Goal: Transaction & Acquisition: Purchase product/service

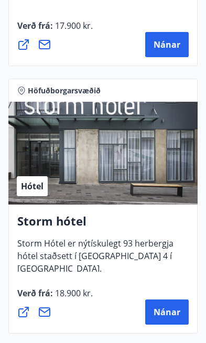
scroll to position [2371, 0]
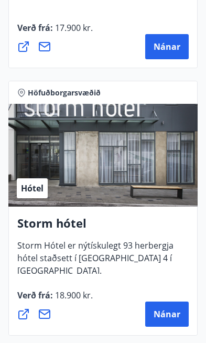
click at [50, 226] on h4 "Storm hótel" at bounding box center [103, 227] width 172 height 24
click at [166, 317] on span "Nánar" at bounding box center [167, 315] width 27 height 12
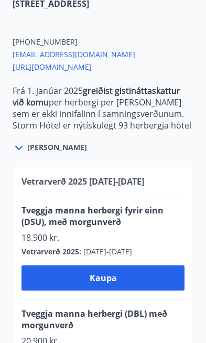
scroll to position [481, 0]
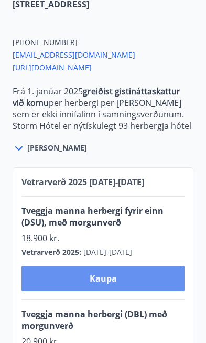
click at [108, 273] on span "Kaupa" at bounding box center [103, 279] width 27 height 12
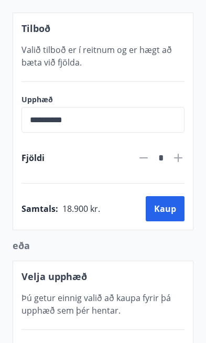
scroll to position [283, 0]
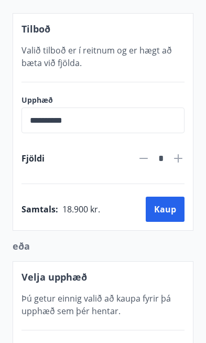
click at [164, 200] on button "Kaup" at bounding box center [165, 209] width 39 height 25
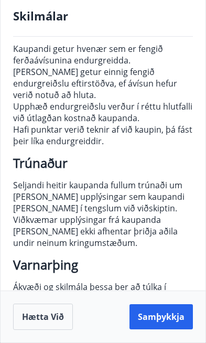
scroll to position [363, 0]
click at [152, 319] on button "Samþykkja" at bounding box center [162, 317] width 64 height 25
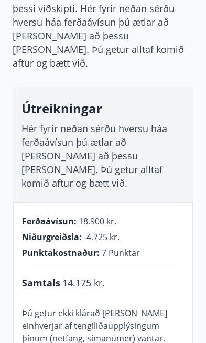
scroll to position [140, 0]
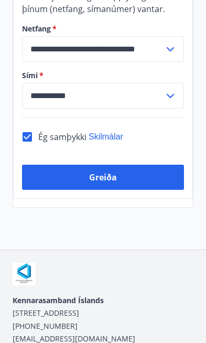
click at [70, 165] on button "Greiða" at bounding box center [103, 177] width 162 height 25
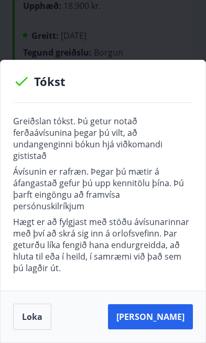
scroll to position [177, 0]
click at [34, 313] on button "Loka" at bounding box center [32, 317] width 38 height 26
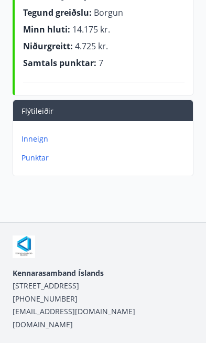
scroll to position [214, 0]
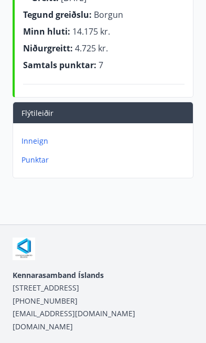
click at [35, 137] on p "Inneign" at bounding box center [105, 141] width 167 height 11
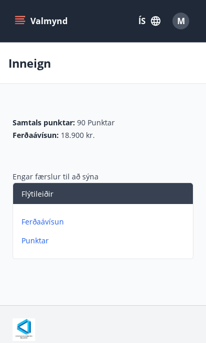
click at [36, 218] on p "Ferðaávísun" at bounding box center [105, 222] width 167 height 11
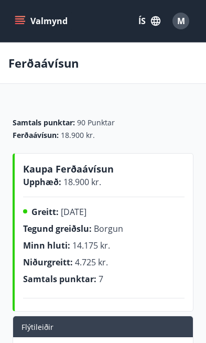
click at [20, 25] on icon "menu" at bounding box center [20, 21] width 11 height 11
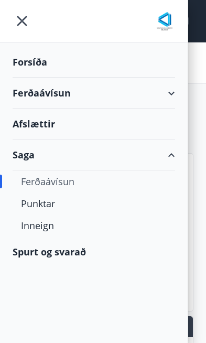
click at [66, 176] on div "Ferðaávísun" at bounding box center [94, 182] width 146 height 22
click at [59, 184] on div "Ferðaávísun" at bounding box center [94, 182] width 146 height 22
click at [49, 129] on div "Afslættir" at bounding box center [94, 124] width 163 height 31
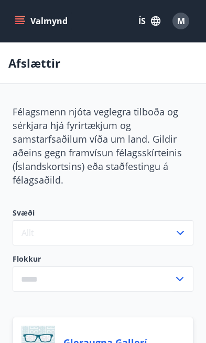
click at [39, 23] on button "Valmynd" at bounding box center [42, 21] width 59 height 19
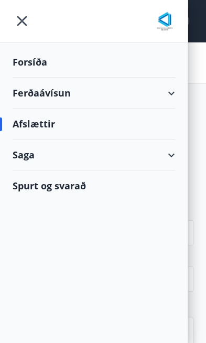
click at [24, 135] on div "Afslættir" at bounding box center [94, 124] width 163 height 31
click at [21, 155] on div "Saga" at bounding box center [94, 155] width 163 height 31
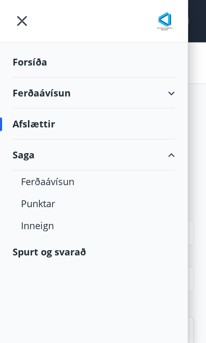
click at [36, 184] on div "Ferðaávísun" at bounding box center [94, 182] width 146 height 22
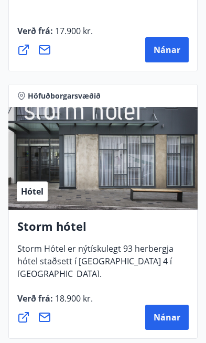
scroll to position [2366, 0]
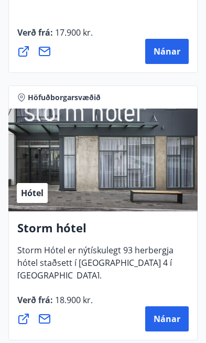
click at [169, 320] on span "Nánar" at bounding box center [167, 319] width 27 height 12
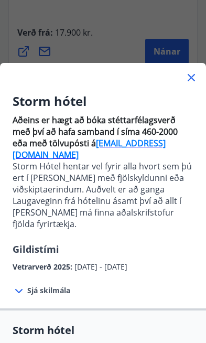
scroll to position [0, 0]
click at [44, 40] on div "Storm hótel Aðeins er hægt að bóka stéttarfélagsverð með því að hafa samband í …" at bounding box center [103, 171] width 206 height 343
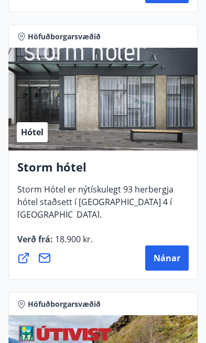
click at [173, 258] on span "Nánar" at bounding box center [167, 259] width 27 height 12
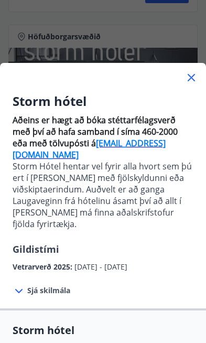
click at [32, 36] on div "Storm hótel Aðeins er hægt að bóka stéttarfélagsverð með því að hafa samband í …" at bounding box center [103, 171] width 206 height 343
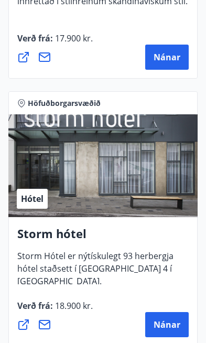
scroll to position [2366, 0]
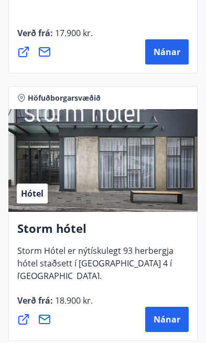
click at [107, 228] on h4 "Storm hótel" at bounding box center [103, 233] width 172 height 24
click at [71, 229] on h4 "Storm hótel" at bounding box center [103, 233] width 172 height 24
click at [92, 219] on div "Storm hótel Storm Hótel er nýtískulegt 93 herbergja hótel staðsett í [GEOGRAPHI…" at bounding box center [103, 276] width 190 height 129
click at [169, 322] on span "Nánar" at bounding box center [167, 320] width 27 height 12
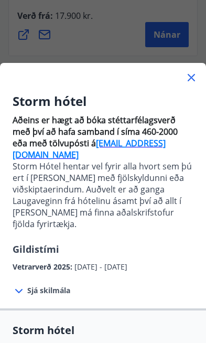
scroll to position [0, 0]
click at [70, 40] on div "Storm hótel Aðeins er hægt að bóka stéttarfélagsverð með því að hafa samband í …" at bounding box center [103, 171] width 206 height 343
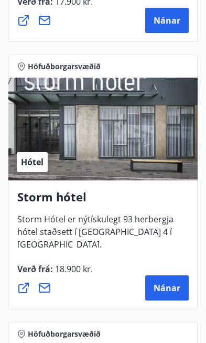
scroll to position [2397, 0]
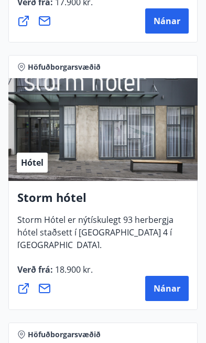
click at [125, 188] on div "Storm hótel Storm Hótel er nýtískulegt 93 herbergja hótel staðsett í [GEOGRAPHI…" at bounding box center [103, 245] width 190 height 129
click at [80, 201] on h4 "Storm hótel" at bounding box center [103, 202] width 172 height 24
click at [146, 166] on div "Hótel" at bounding box center [103, 129] width 190 height 103
click at [169, 290] on span "Nánar" at bounding box center [167, 289] width 27 height 12
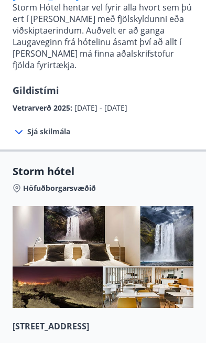
scroll to position [155, 0]
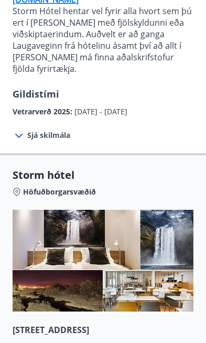
click at [34, 130] on span "Sjá skilmála" at bounding box center [48, 135] width 43 height 11
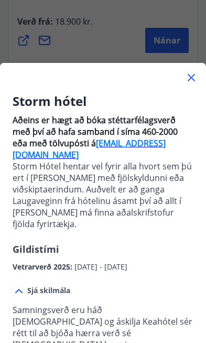
scroll to position [0, 0]
click at [197, 71] on icon at bounding box center [191, 77] width 13 height 13
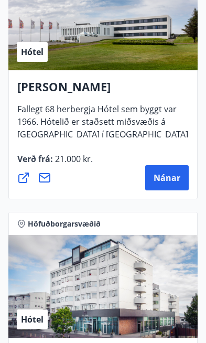
scroll to position [3315, 0]
